Goal: Task Accomplishment & Management: Manage account settings

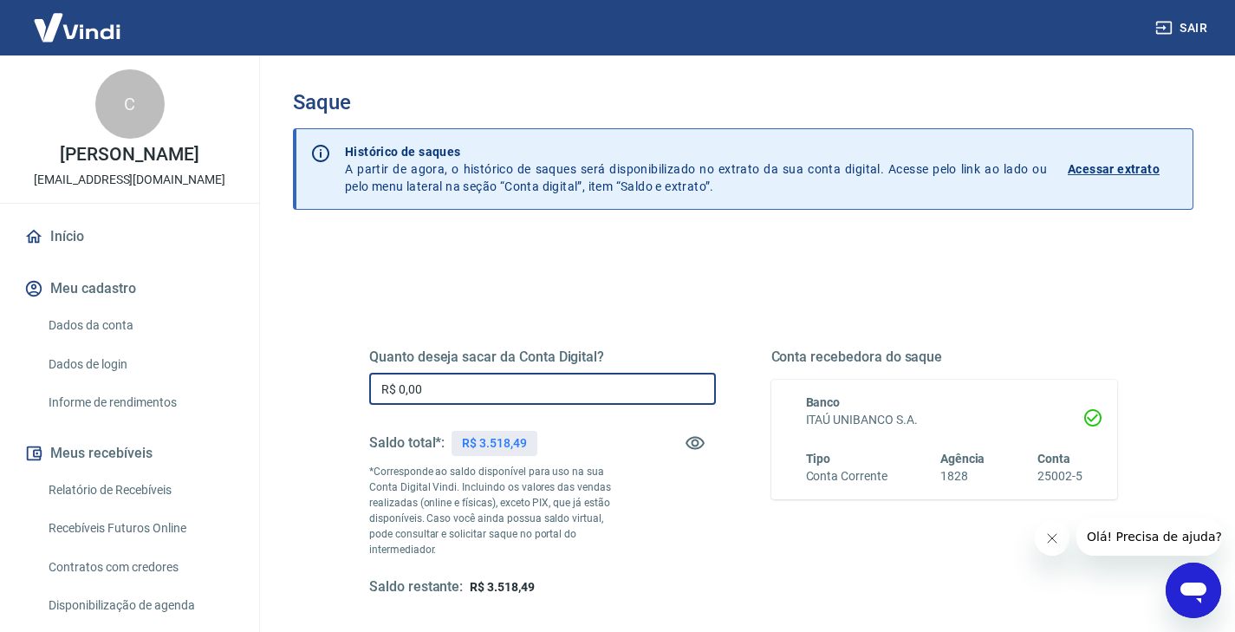
drag, startPoint x: 448, startPoint y: 387, endPoint x: 363, endPoint y: 392, distance: 85.1
click at [363, 392] on div "Quanto deseja sacar da Conta Digital? R$ 0,00 ​ Saldo total*: R$ 3.518,49 *Corr…" at bounding box center [743, 481] width 790 height 419
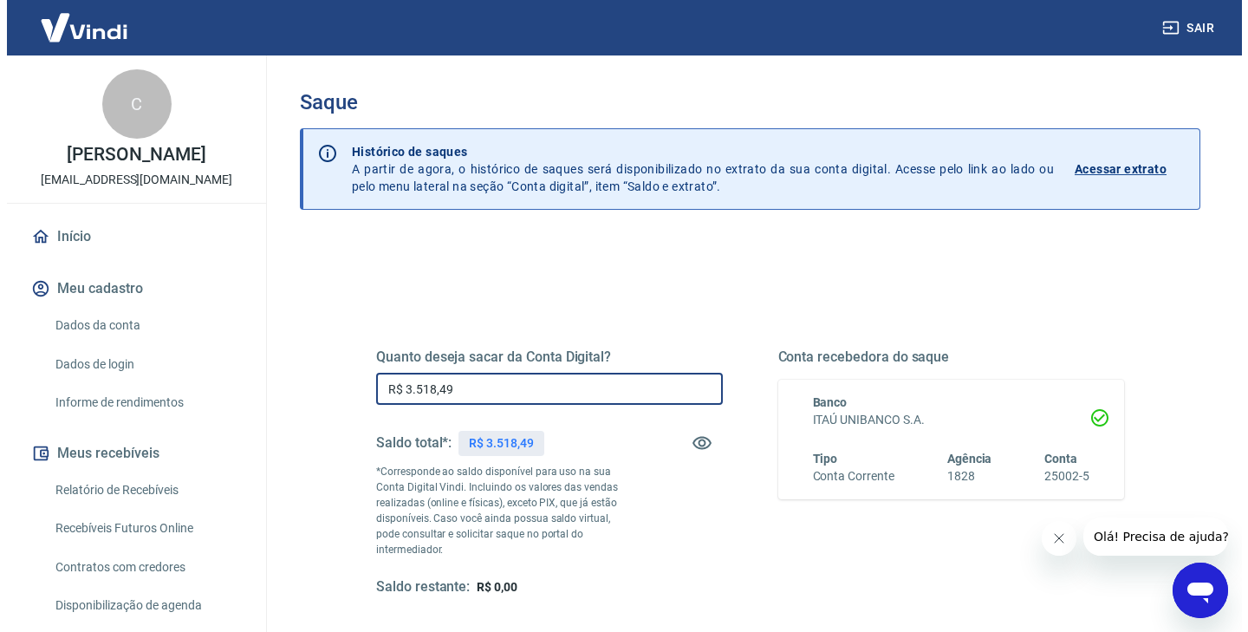
scroll to position [159, 0]
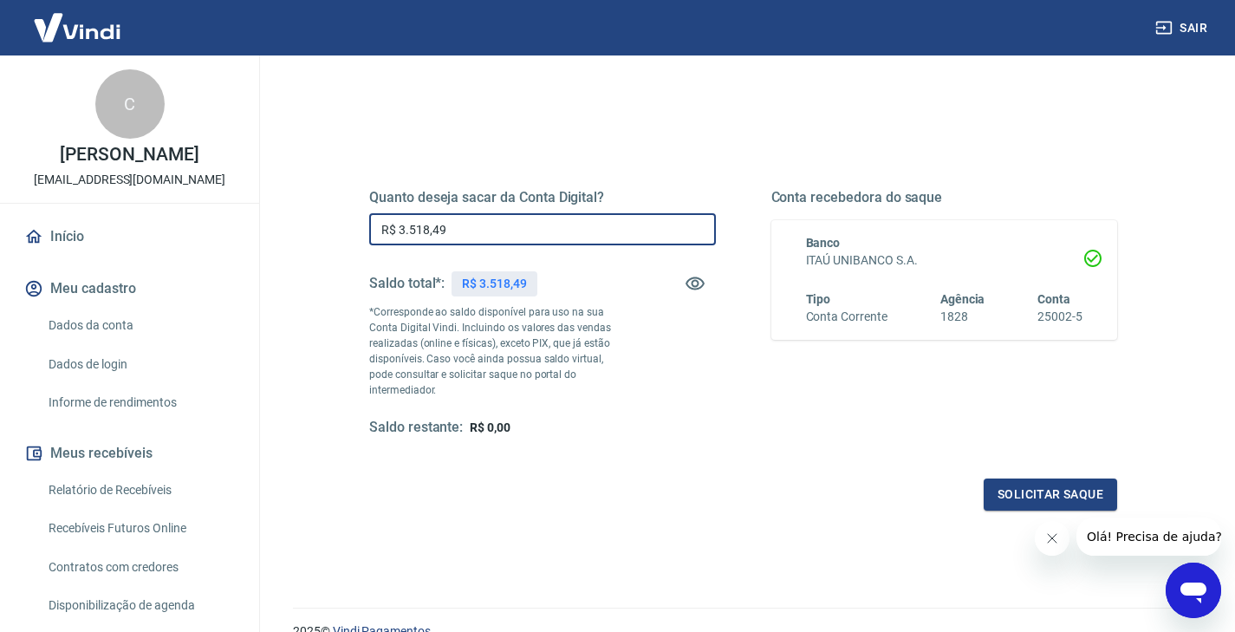
type input "R$ 3.518,49"
click at [1053, 536] on icon "Fechar mensagem da empresa" at bounding box center [1052, 538] width 9 height 9
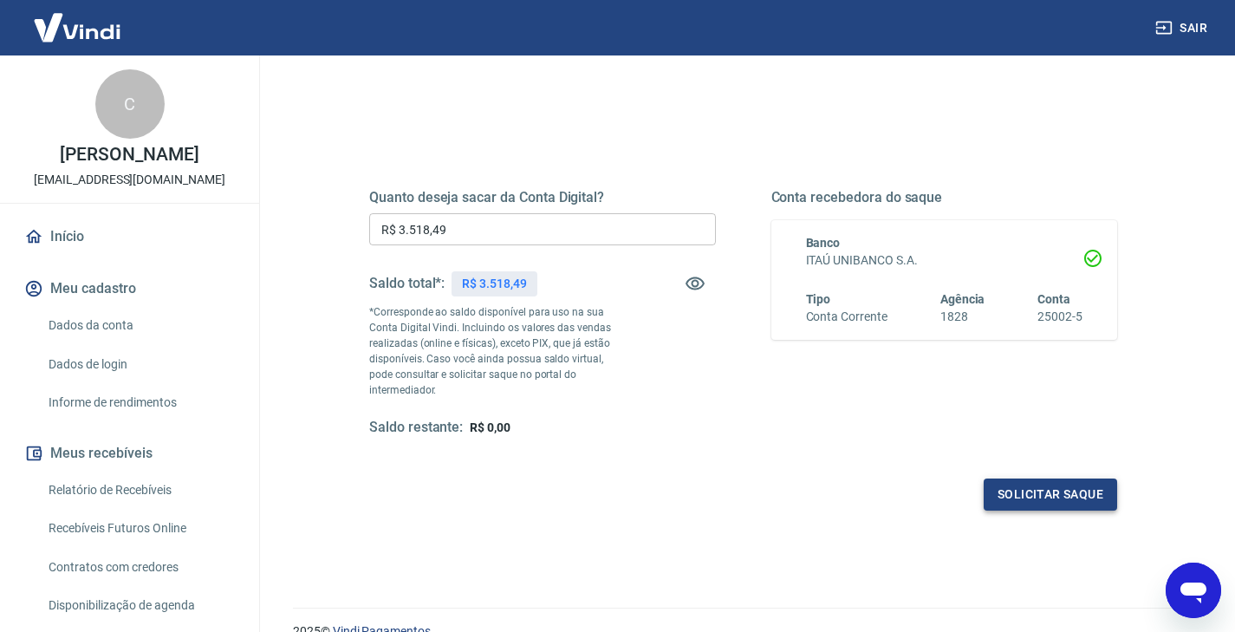
click at [1069, 478] on button "Solicitar saque" at bounding box center [1050, 494] width 133 height 32
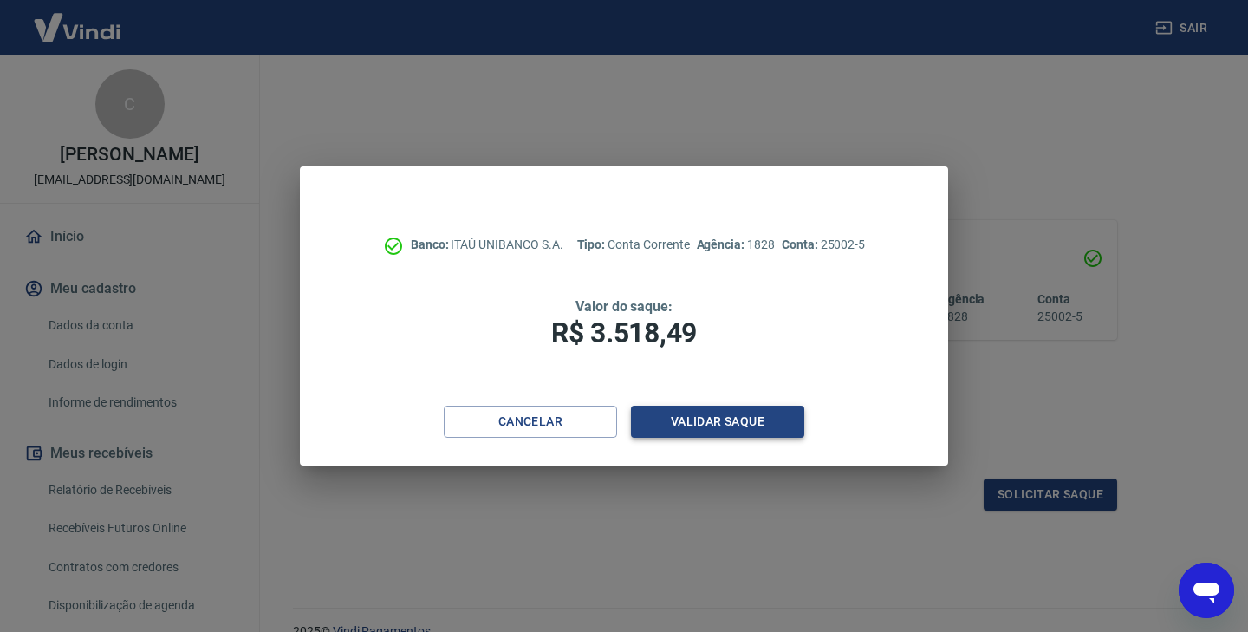
click at [732, 411] on button "Validar saque" at bounding box center [717, 422] width 173 height 32
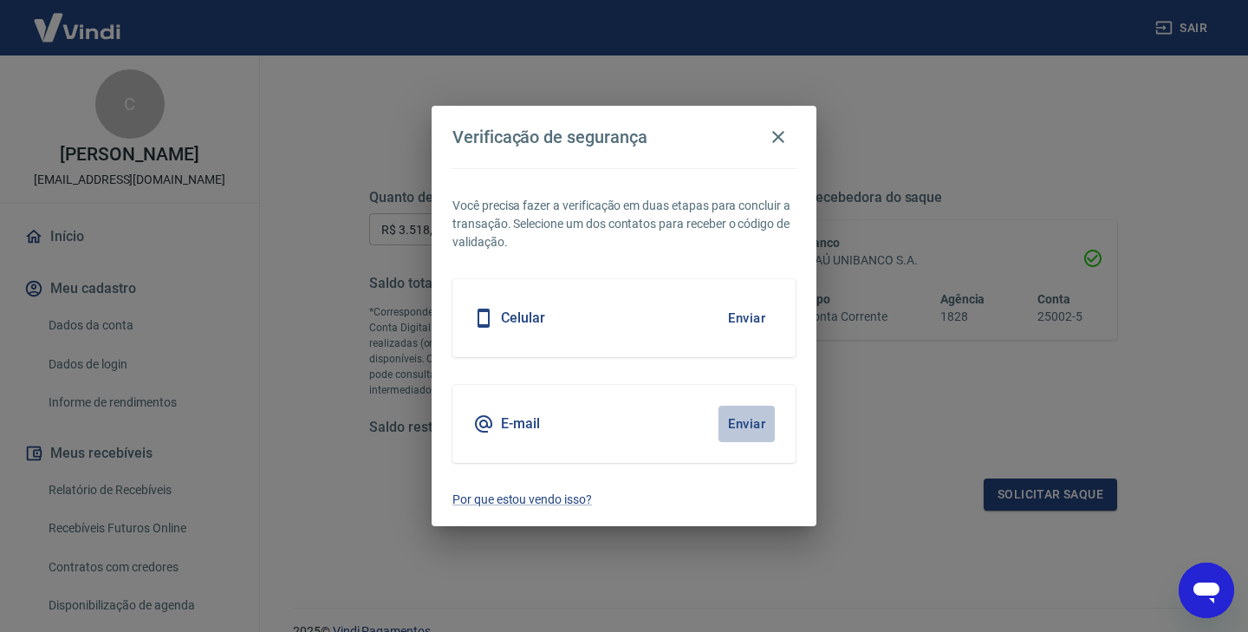
click at [744, 417] on button "Enviar" at bounding box center [746, 424] width 56 height 36
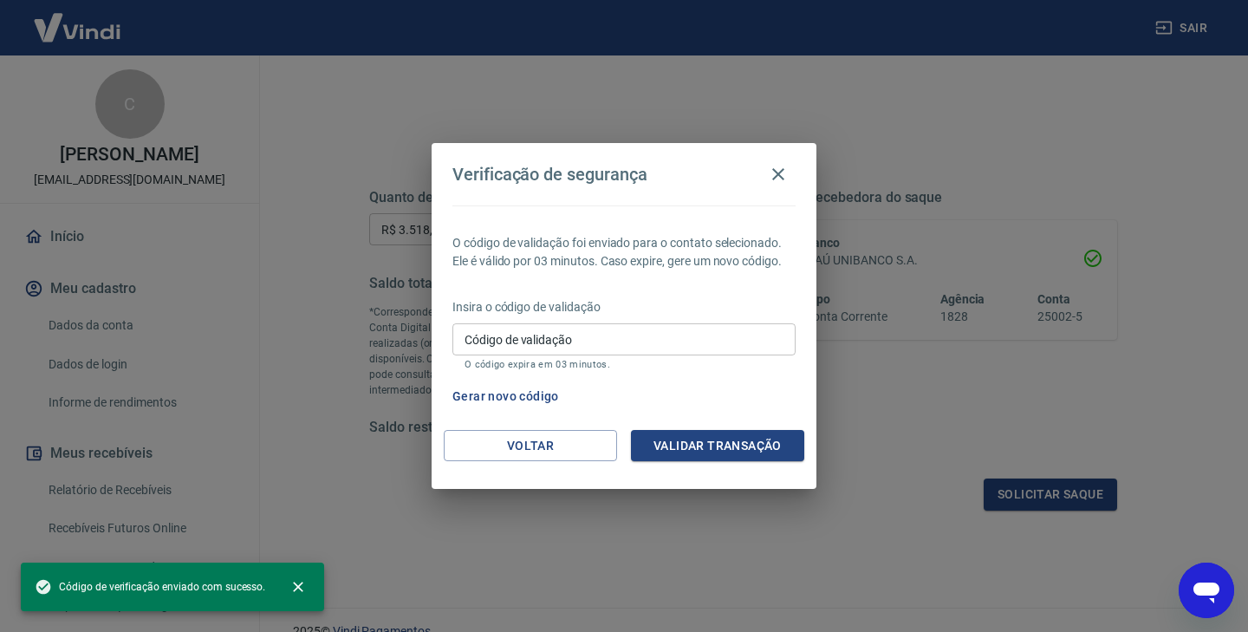
click at [619, 338] on input "Código de validação" at bounding box center [623, 339] width 343 height 32
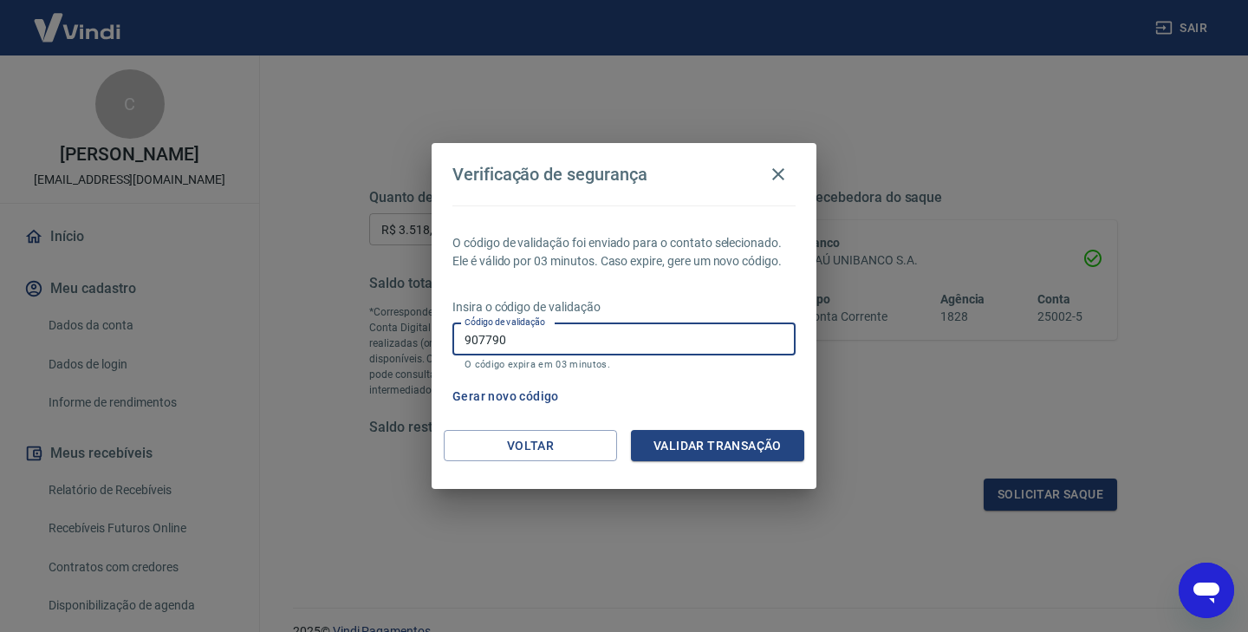
type input "907790"
click at [723, 452] on button "Validar transação" at bounding box center [717, 446] width 173 height 32
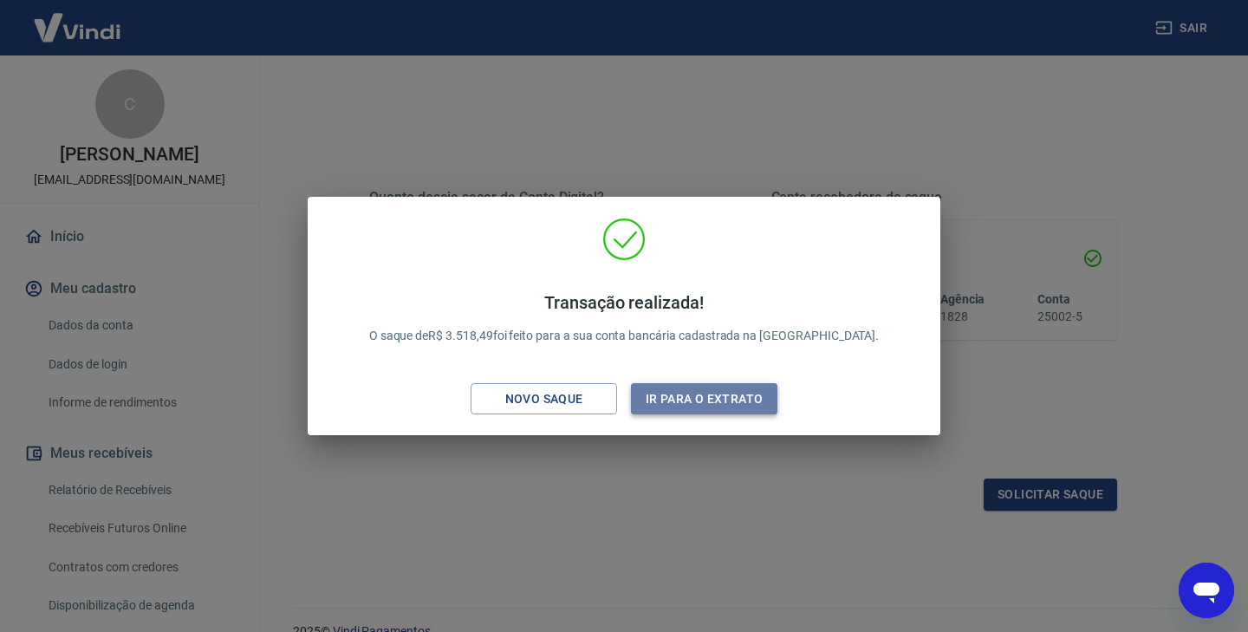
click at [712, 406] on button "Ir para o extrato" at bounding box center [704, 399] width 146 height 32
